Goal: Task Accomplishment & Management: Use online tool/utility

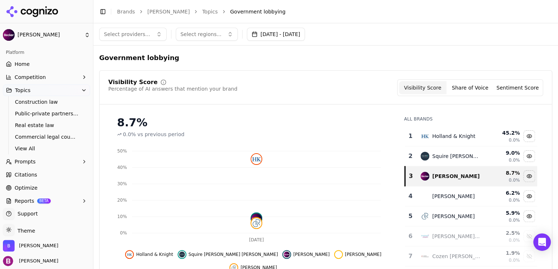
click at [41, 63] on link "Home" at bounding box center [46, 64] width 87 height 12
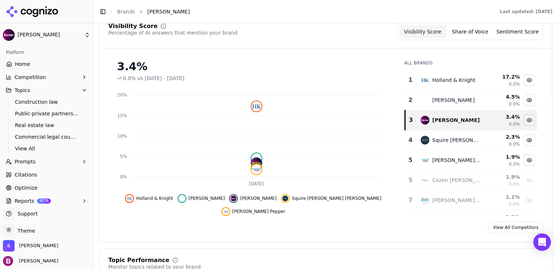
scroll to position [83, 0]
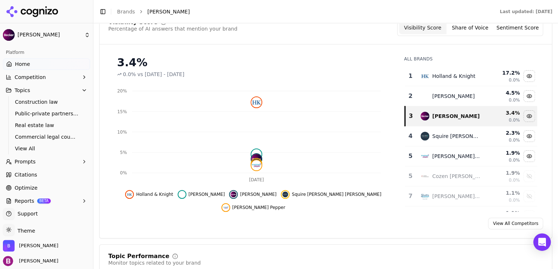
click at [45, 161] on button "Prompts" at bounding box center [46, 162] width 87 height 12
click at [33, 177] on span "Active" at bounding box center [46, 173] width 63 height 7
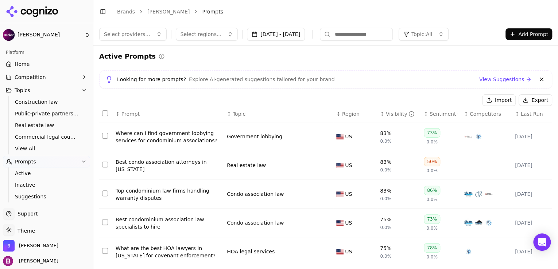
click at [430, 114] on div "Sentiment" at bounding box center [444, 113] width 28 height 7
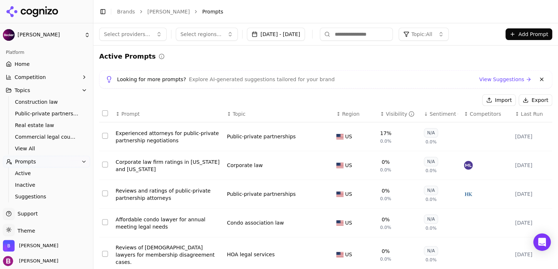
click at [386, 114] on div "Visibility" at bounding box center [400, 113] width 29 height 7
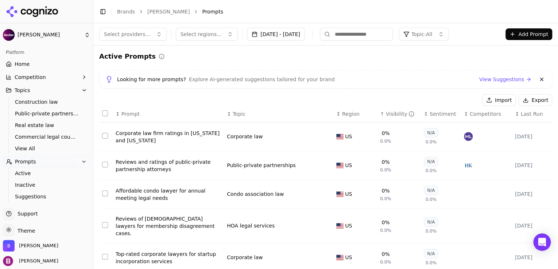
click at [386, 114] on div "Visibility" at bounding box center [400, 113] width 29 height 7
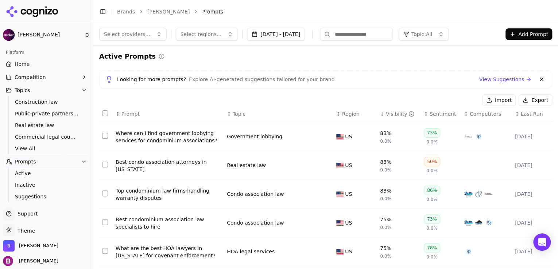
scroll to position [29, 0]
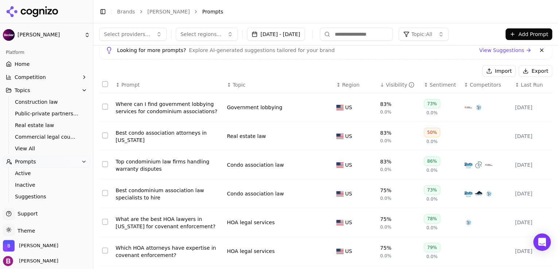
click at [424, 82] on div "↕ Sentiment" at bounding box center [441, 84] width 34 height 7
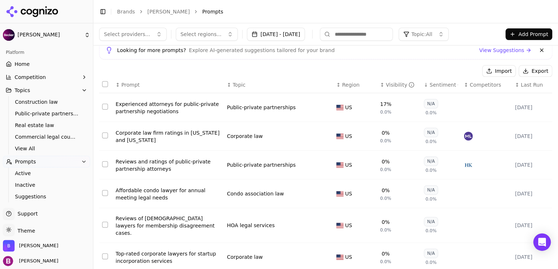
click at [38, 63] on link "Home" at bounding box center [46, 64] width 87 height 12
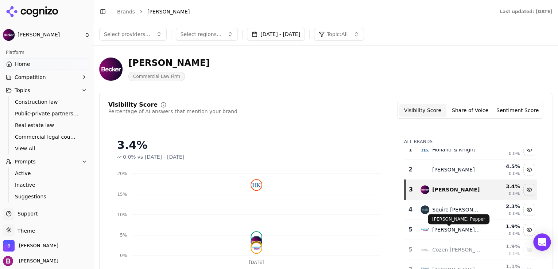
scroll to position [6, 0]
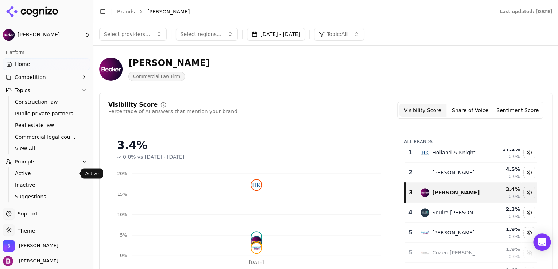
click at [34, 172] on span "Active" at bounding box center [46, 173] width 63 height 7
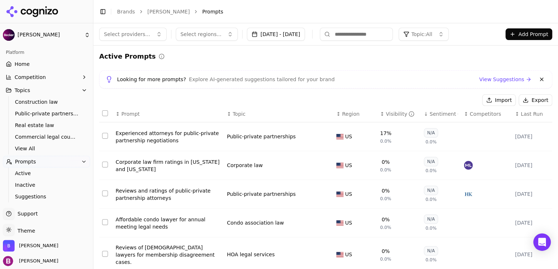
click at [386, 113] on div "Visibility" at bounding box center [400, 113] width 29 height 7
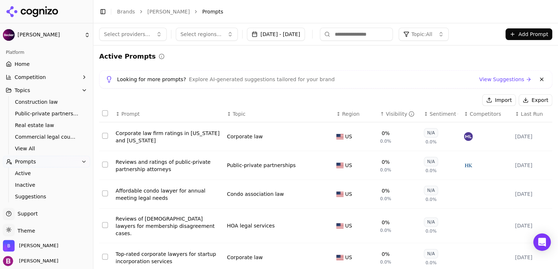
click at [386, 113] on div "Visibility" at bounding box center [400, 113] width 29 height 7
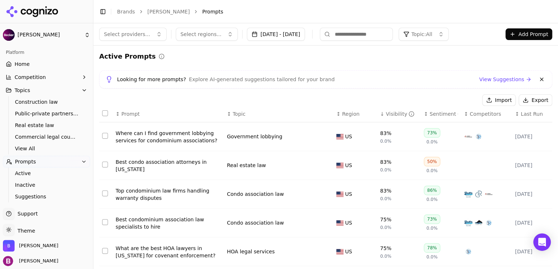
click at [430, 38] on button "Topic: All" at bounding box center [424, 34] width 50 height 13
